Goal: Information Seeking & Learning: Learn about a topic

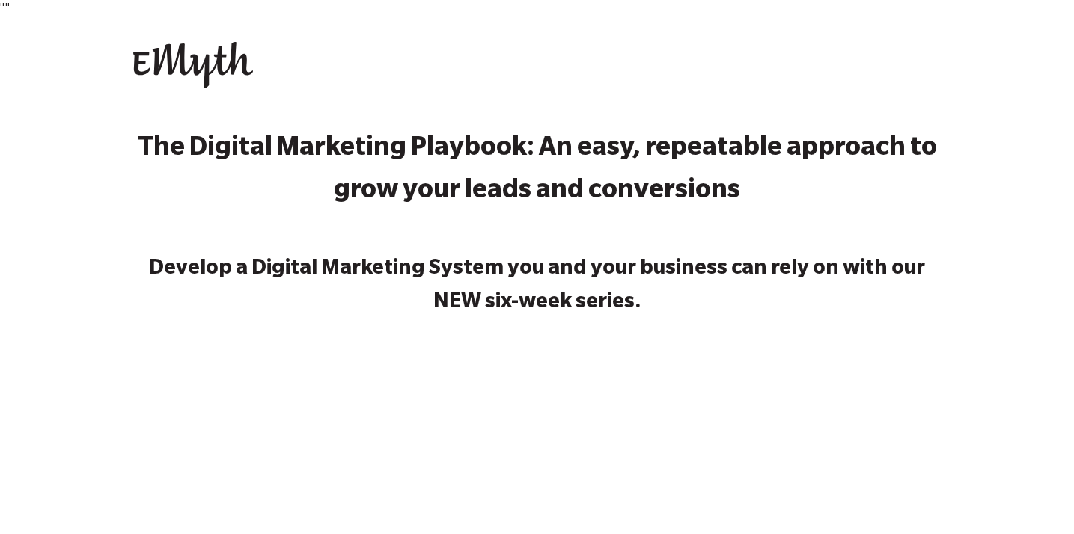
click at [219, 61] on img at bounding box center [193, 65] width 120 height 46
click at [195, 63] on img at bounding box center [193, 65] width 120 height 46
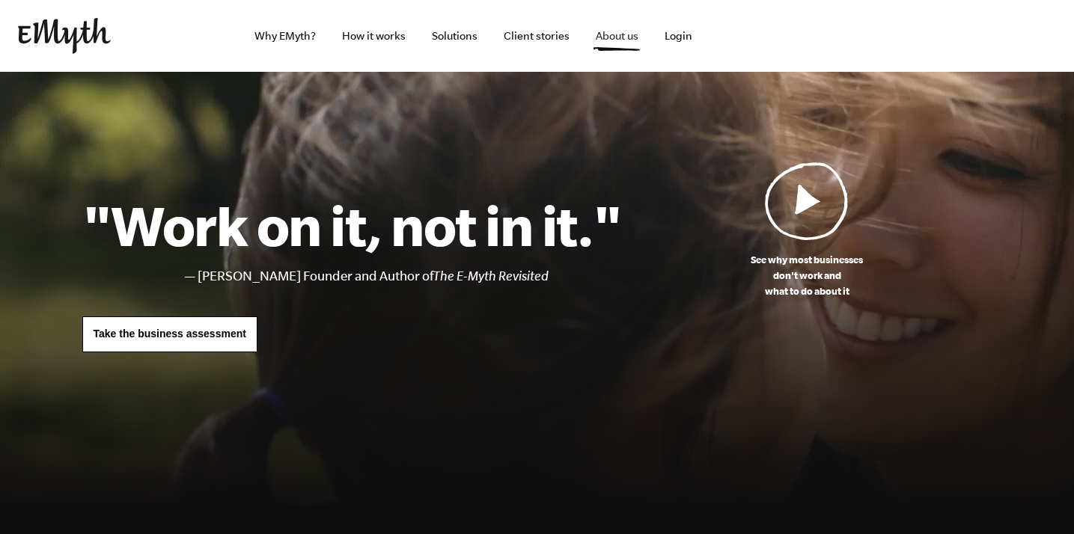
click at [617, 34] on link "About us" at bounding box center [617, 36] width 67 height 72
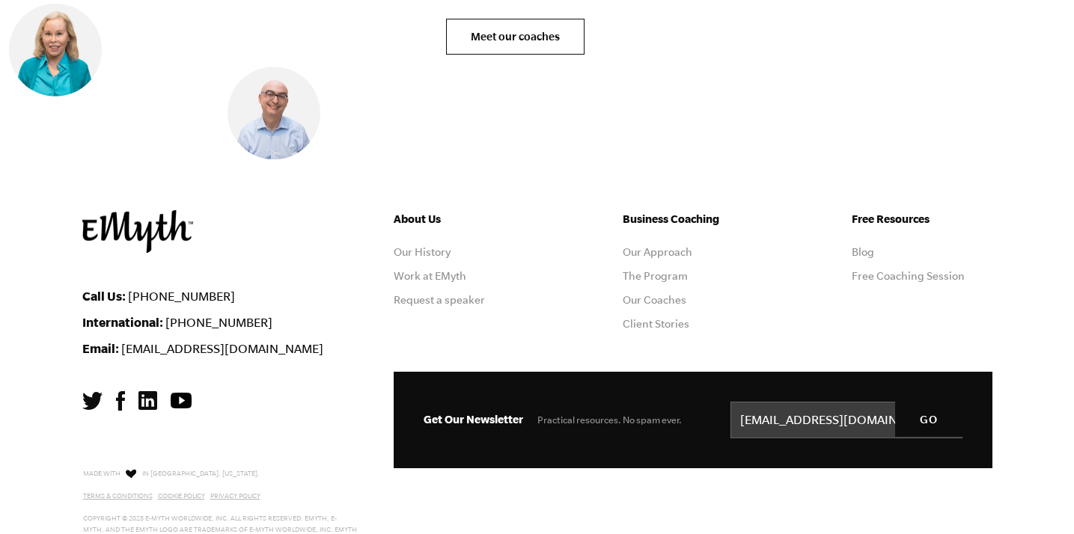
scroll to position [6211, 0]
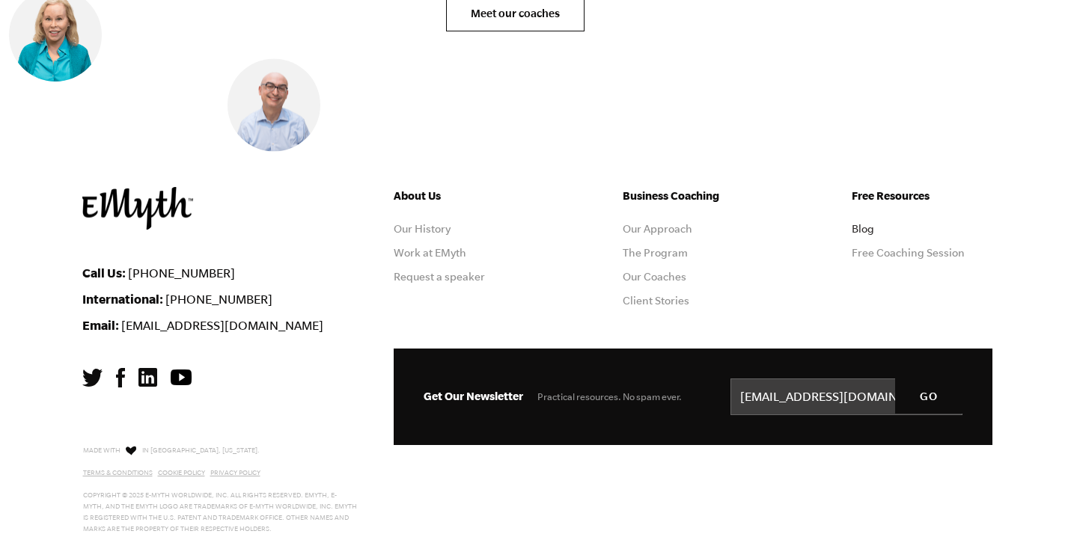
click at [862, 223] on link "Blog" at bounding box center [863, 229] width 22 height 12
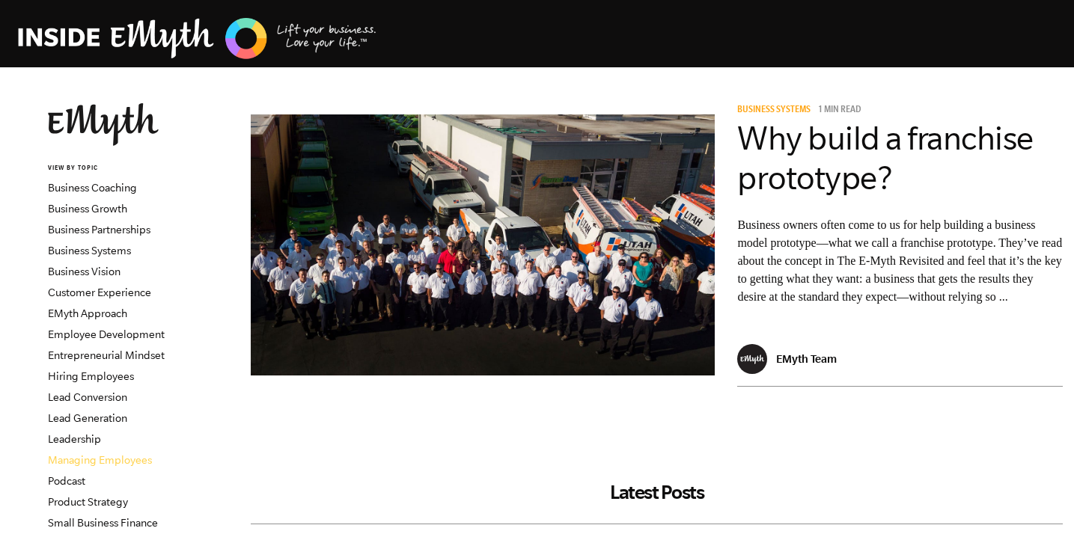
click at [100, 462] on link "Managing Employees" at bounding box center [100, 460] width 104 height 12
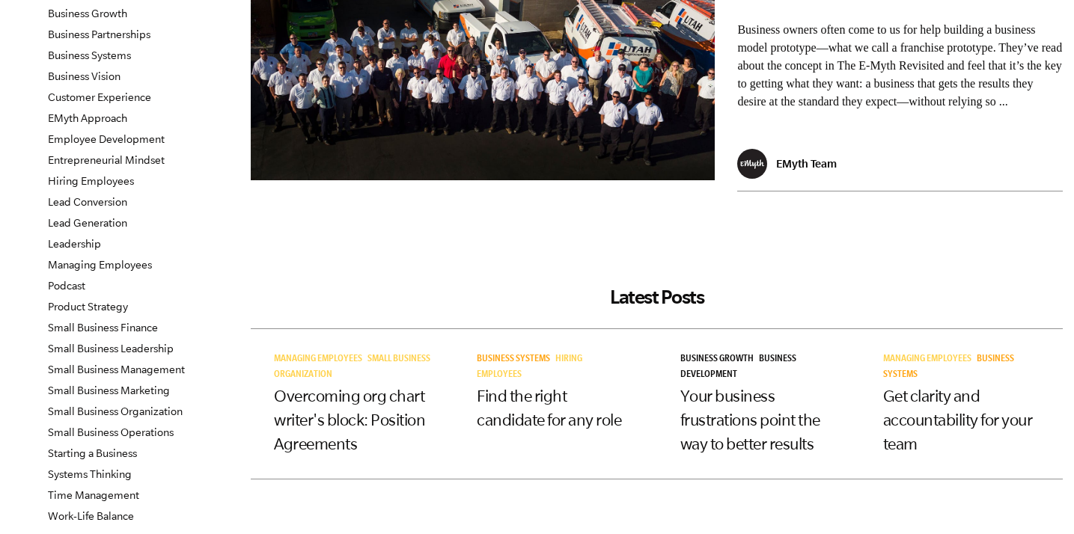
scroll to position [196, 0]
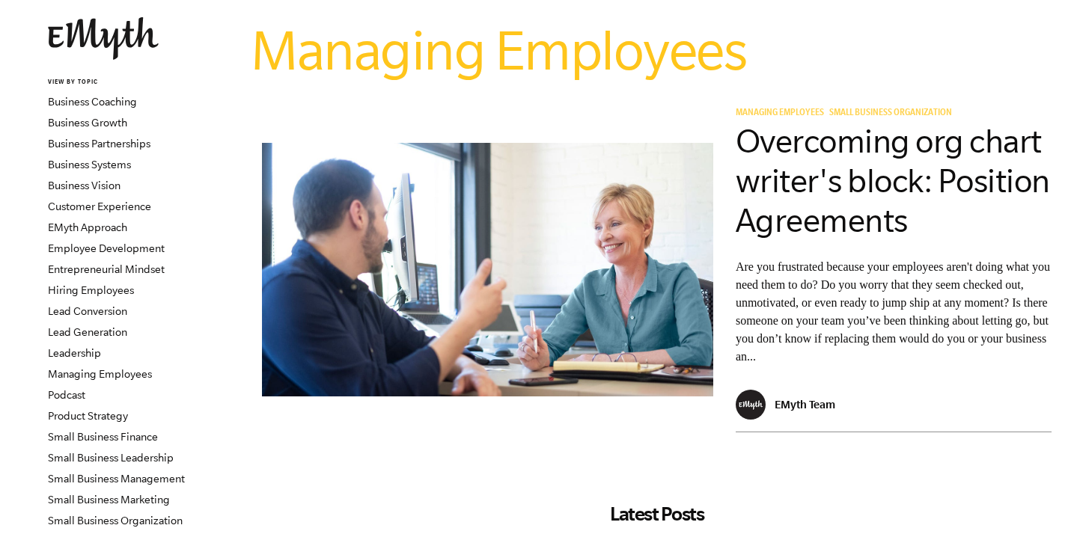
scroll to position [32, 0]
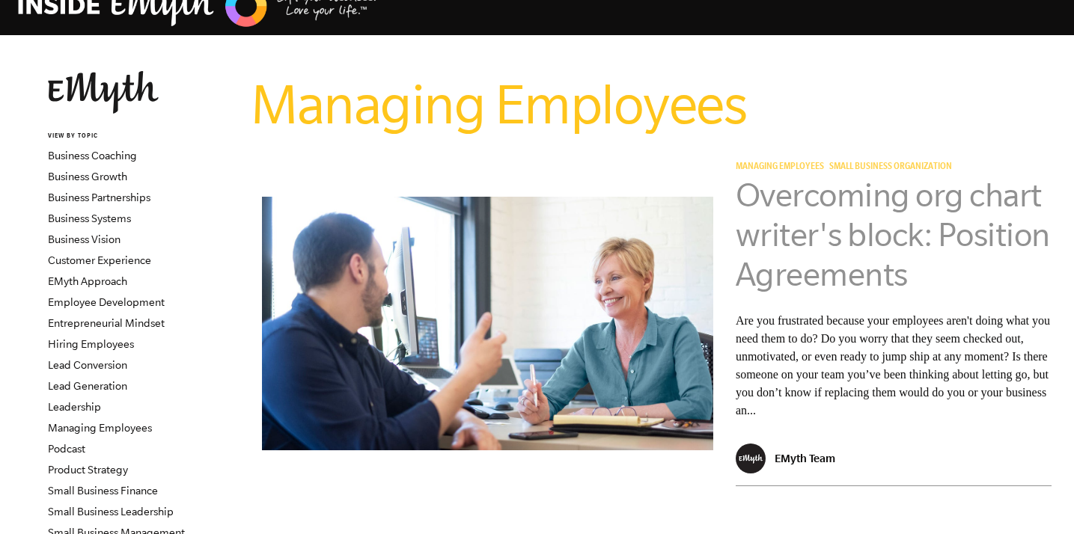
click at [774, 196] on link "Overcoming org chart writer's block: Position Agreements" at bounding box center [893, 235] width 314 height 116
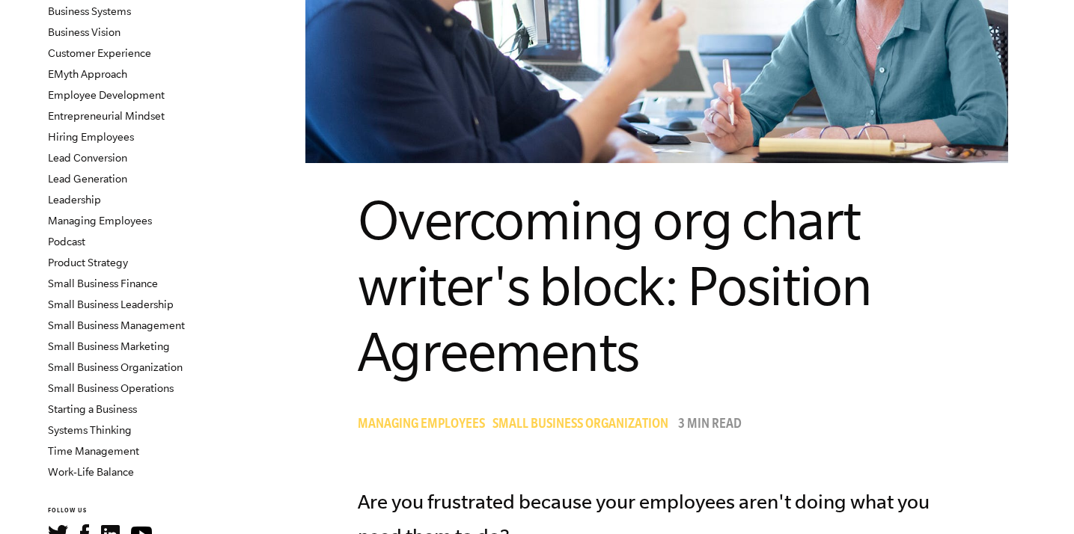
scroll to position [245, 0]
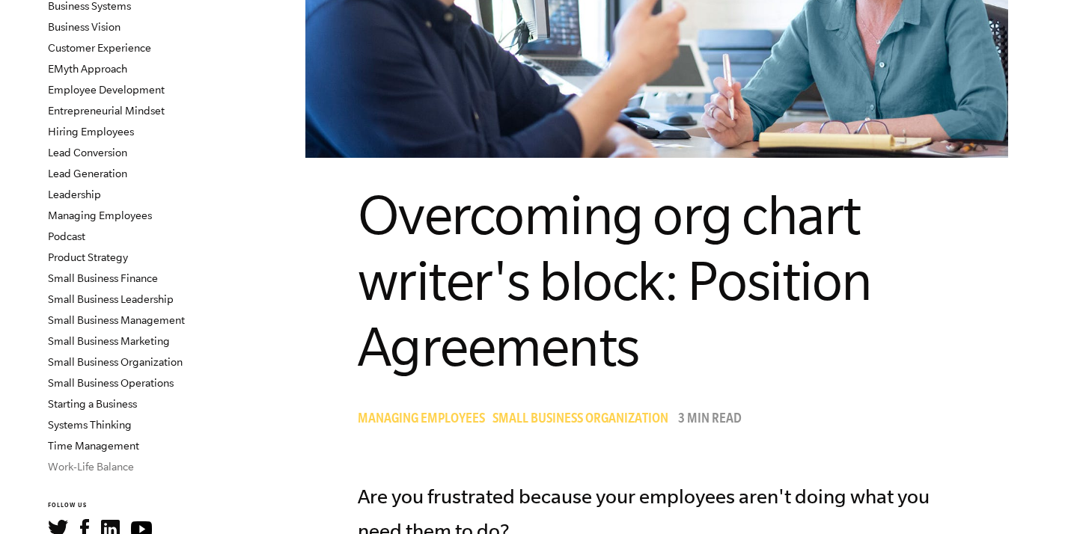
click at [85, 466] on link "Work-Life Balance" at bounding box center [91, 467] width 86 height 12
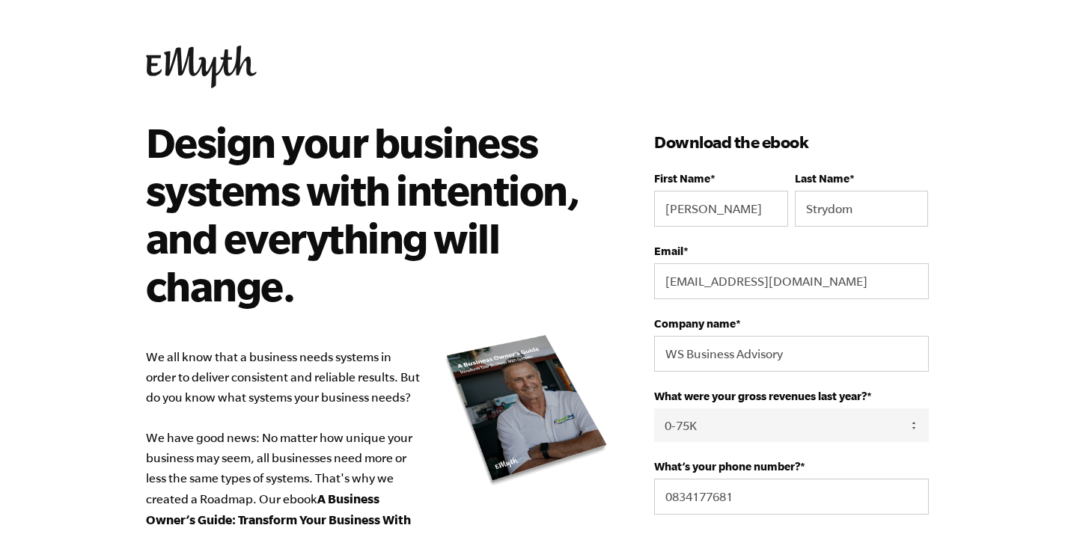
select select "0-75K"
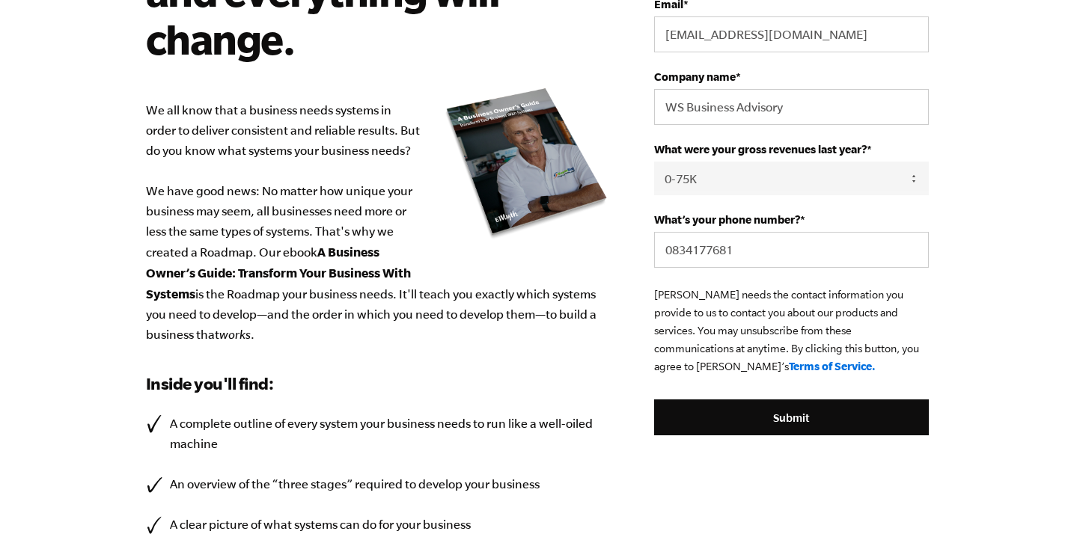
scroll to position [248, 0]
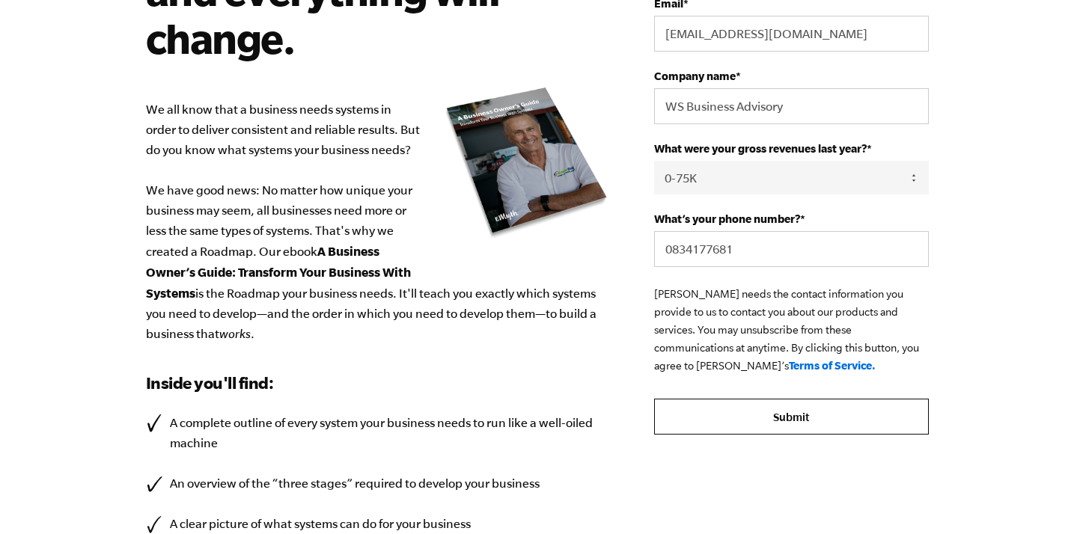
click at [769, 424] on input "Submit" at bounding box center [791, 417] width 274 height 36
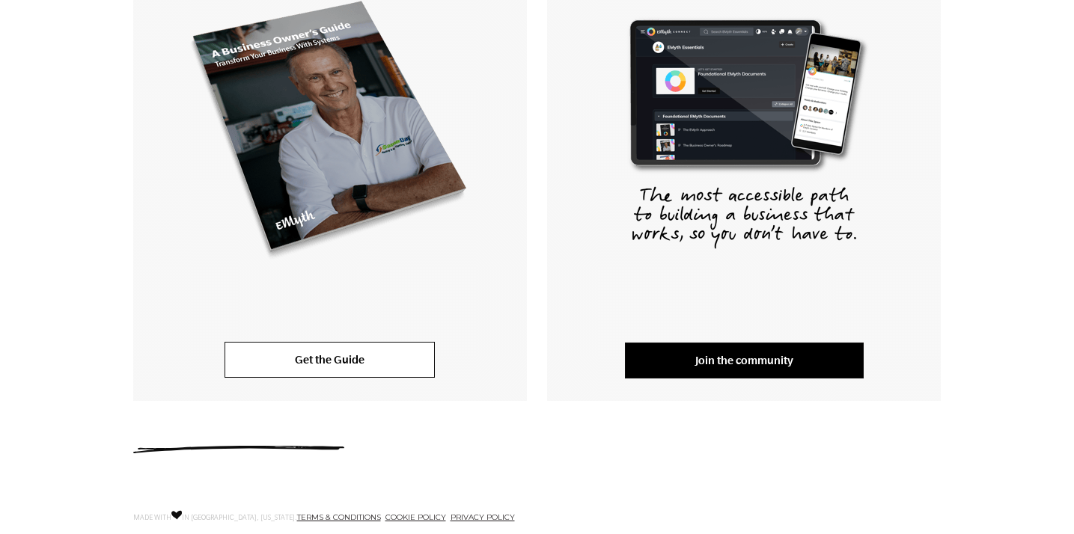
scroll to position [373, 0]
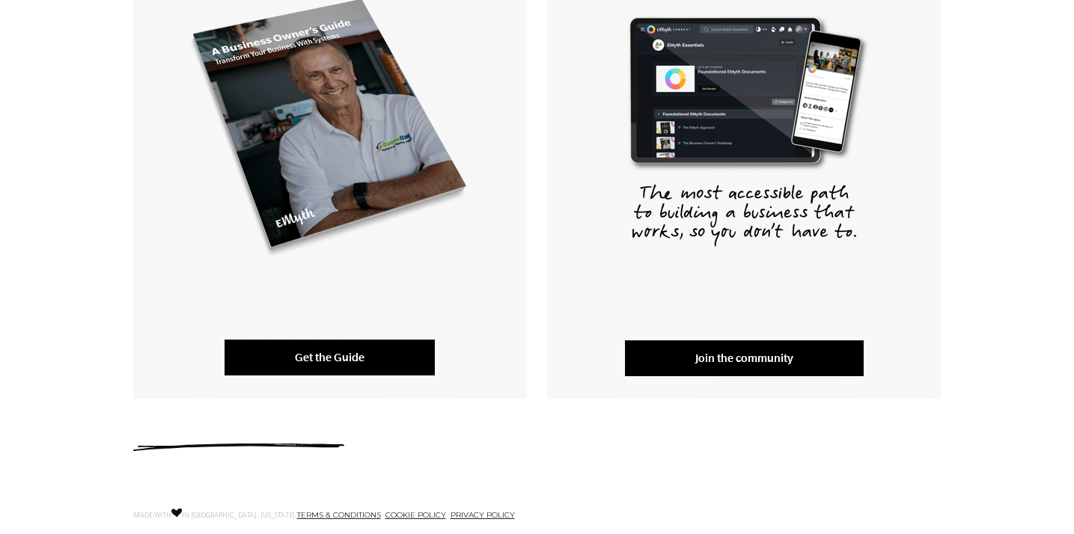
click at [326, 353] on link "Get the Guide" at bounding box center [330, 358] width 210 height 36
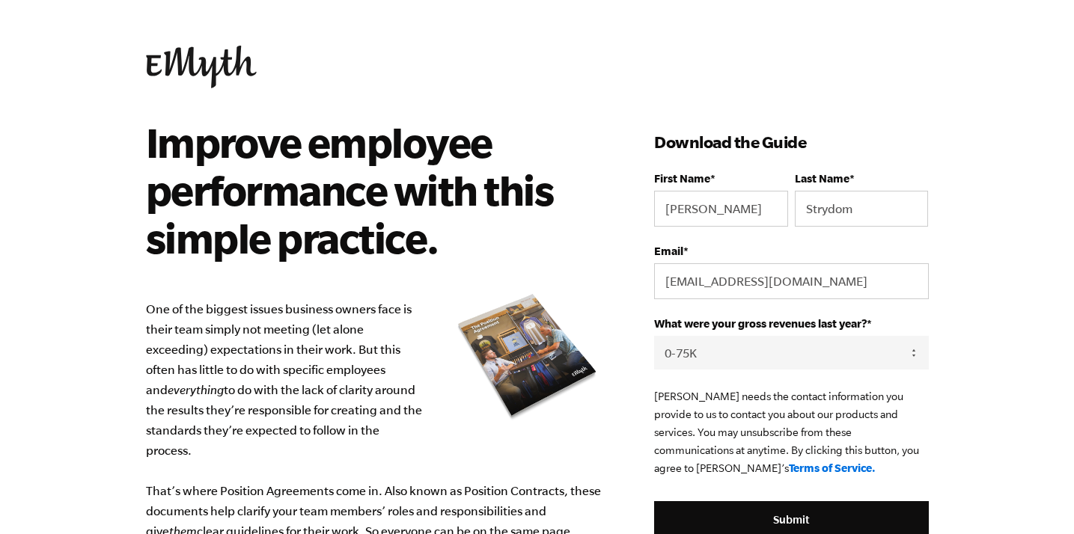
select select "0-75K"
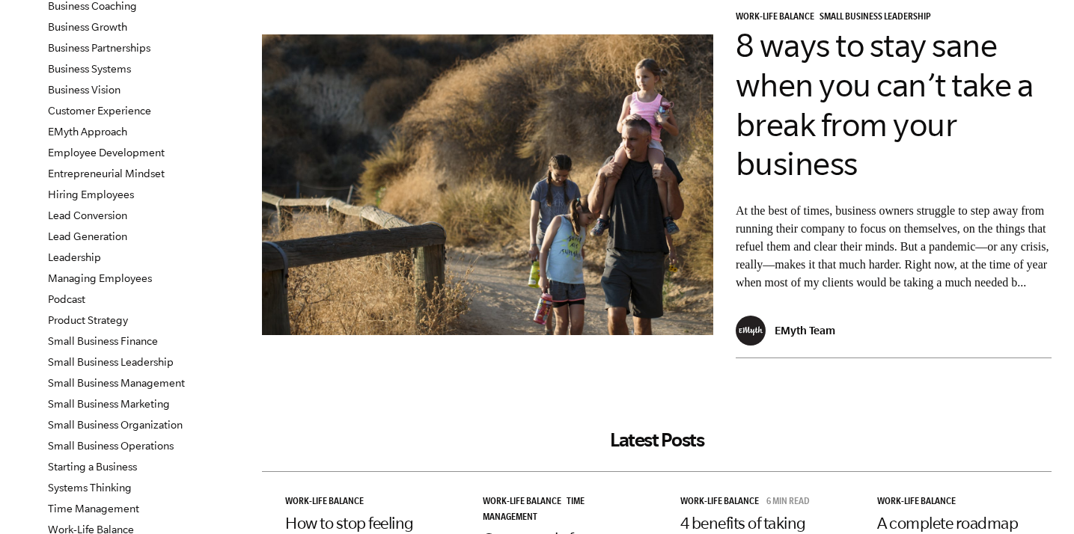
scroll to position [186, 0]
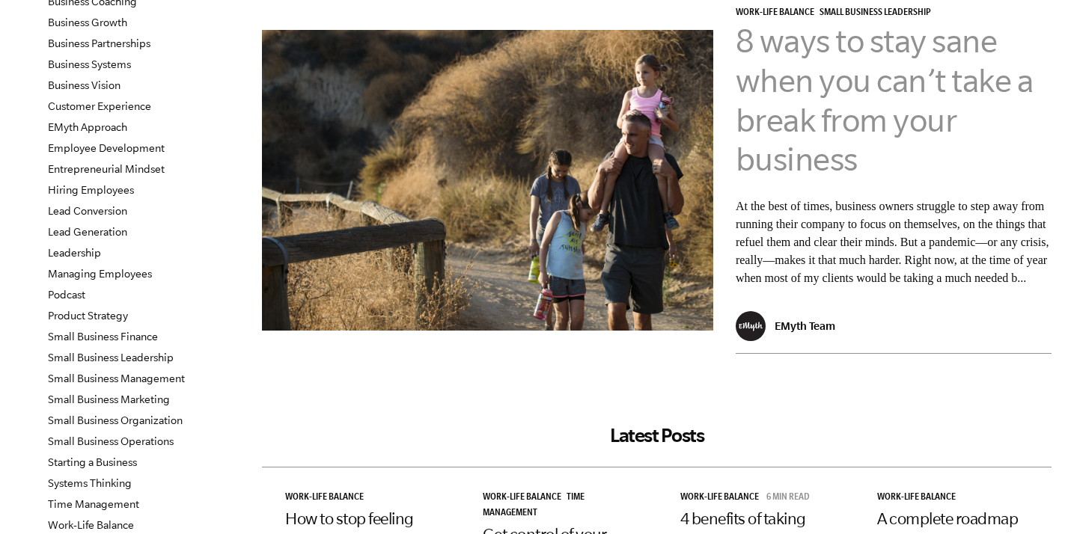
click at [806, 72] on link "8 ways to stay sane when you can’t take a break from your business" at bounding box center [885, 99] width 298 height 155
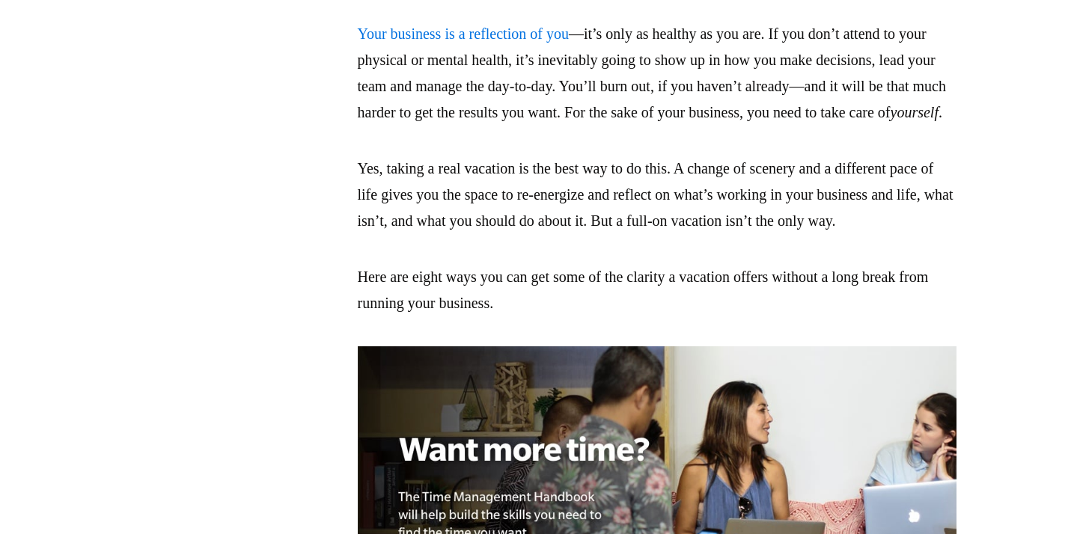
scroll to position [1087, 0]
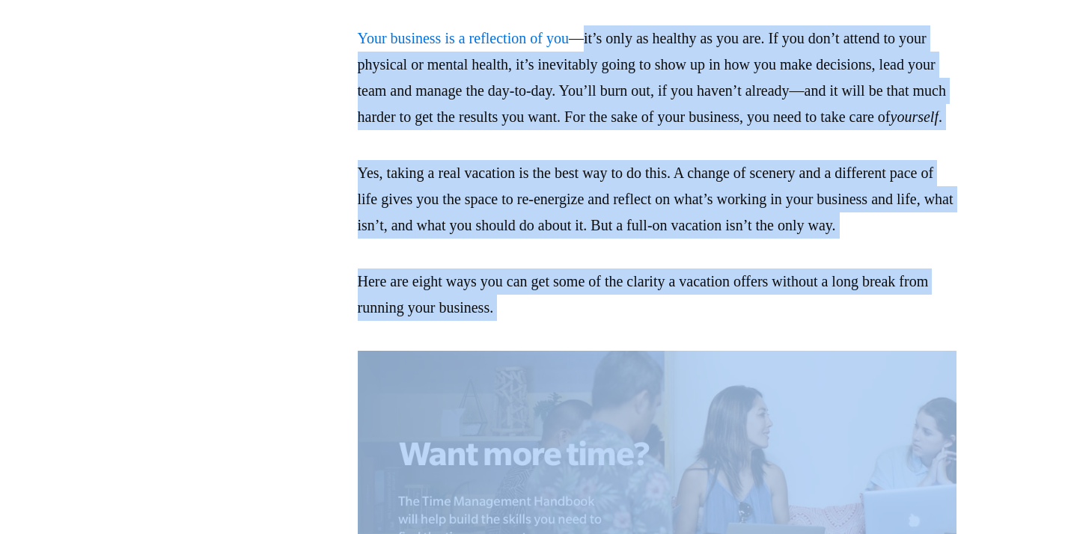
drag, startPoint x: 599, startPoint y: 39, endPoint x: 656, endPoint y: 397, distance: 363.0
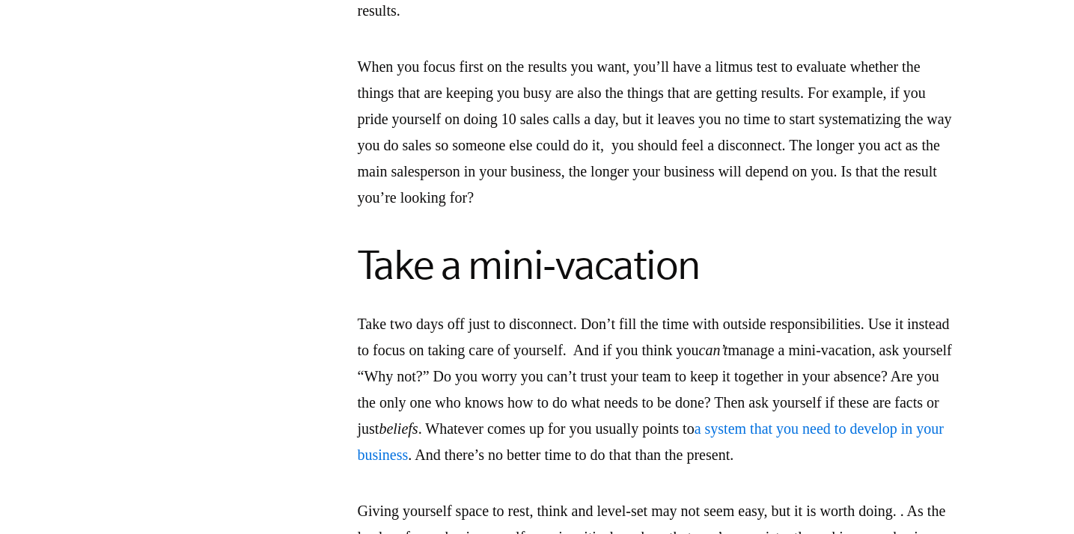
scroll to position [3852, 0]
